Goal: Task Accomplishment & Management: Manage account settings

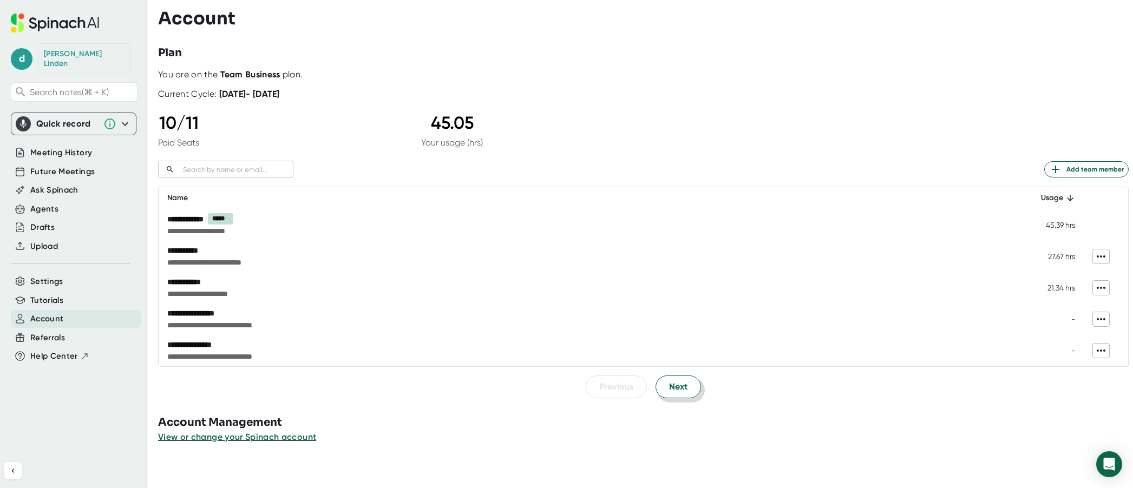
click at [689, 391] on button "Next" at bounding box center [677, 387] width 45 height 23
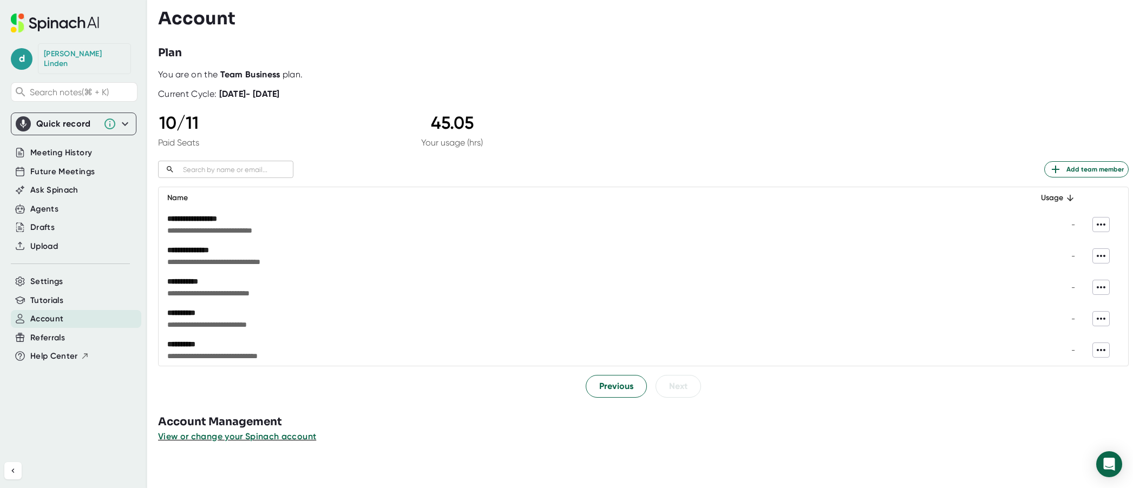
click at [1095, 255] on icon at bounding box center [1100, 255] width 13 height 13
click at [213, 248] on div at bounding box center [566, 244] width 1133 height 488
click at [198, 262] on span "**********" at bounding box center [497, 262] width 661 height 11
click at [202, 251] on div "**********" at bounding box center [497, 250] width 661 height 11
click at [45, 275] on span "Settings" at bounding box center [46, 281] width 33 height 12
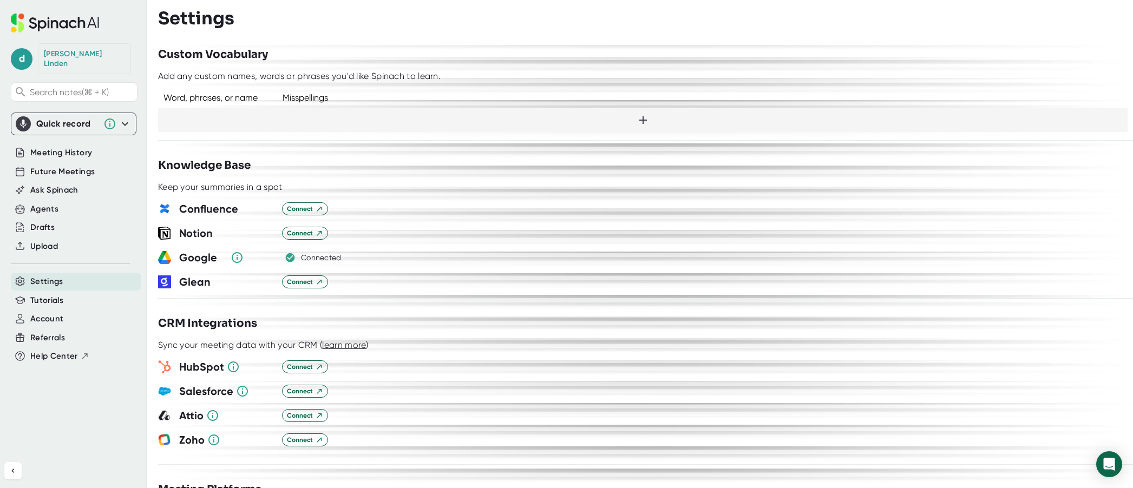
scroll to position [297, 0]
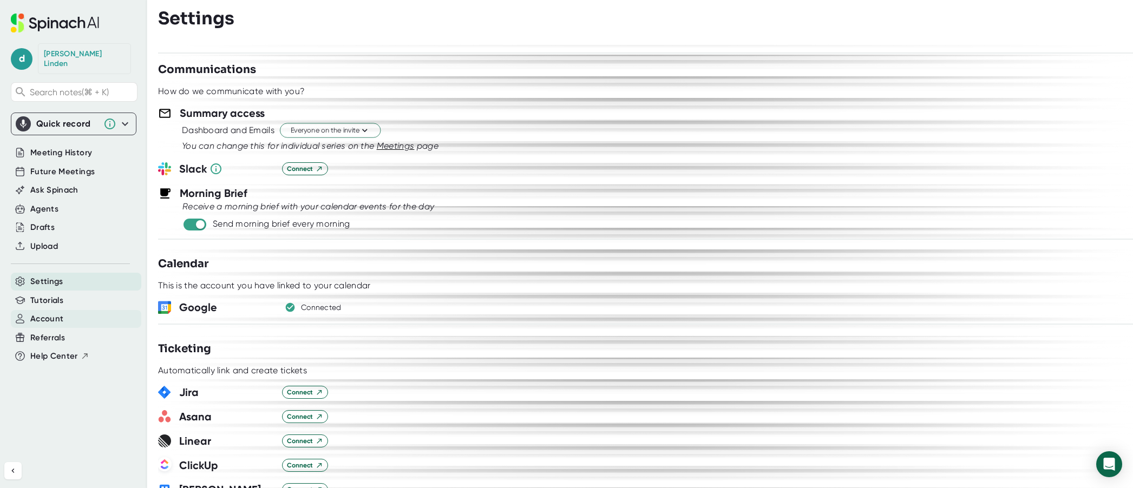
click at [51, 313] on span "Account" at bounding box center [46, 319] width 33 height 12
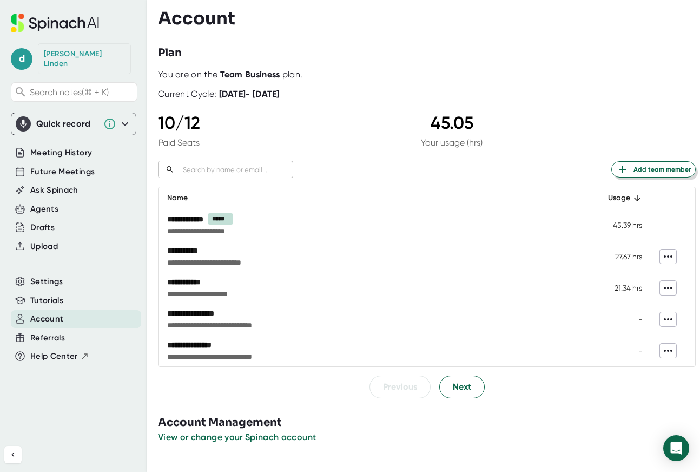
click at [656, 169] on span "Add team member" at bounding box center [653, 169] width 75 height 13
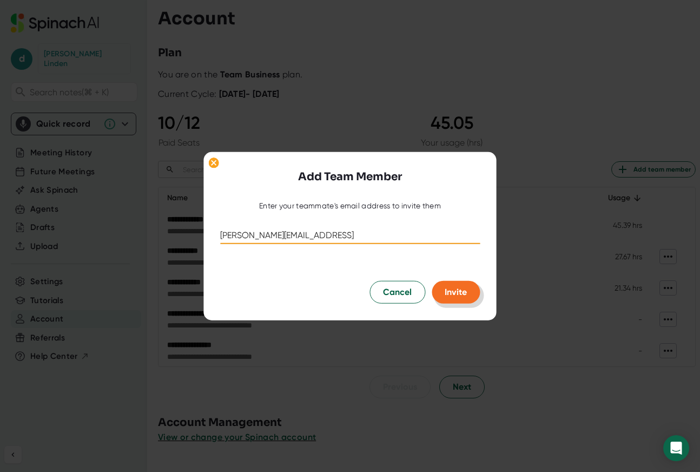
type input "[PERSON_NAME][EMAIL_ADDRESS]"
click at [456, 296] on span "Invite" at bounding box center [456, 292] width 22 height 10
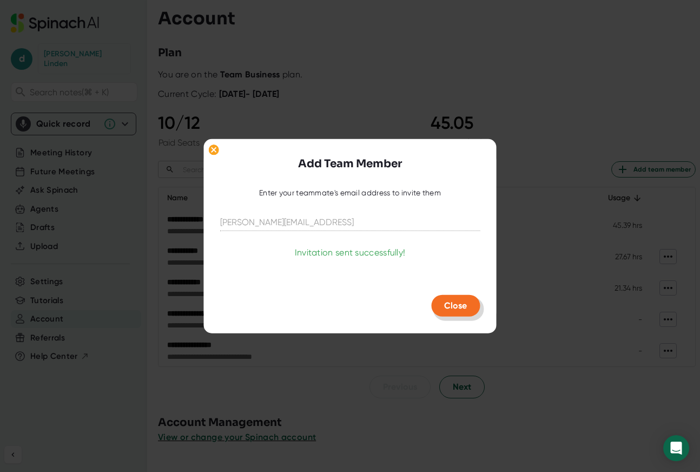
click at [451, 309] on span "Close" at bounding box center [455, 305] width 23 height 10
